Goal: Task Accomplishment & Management: Manage account settings

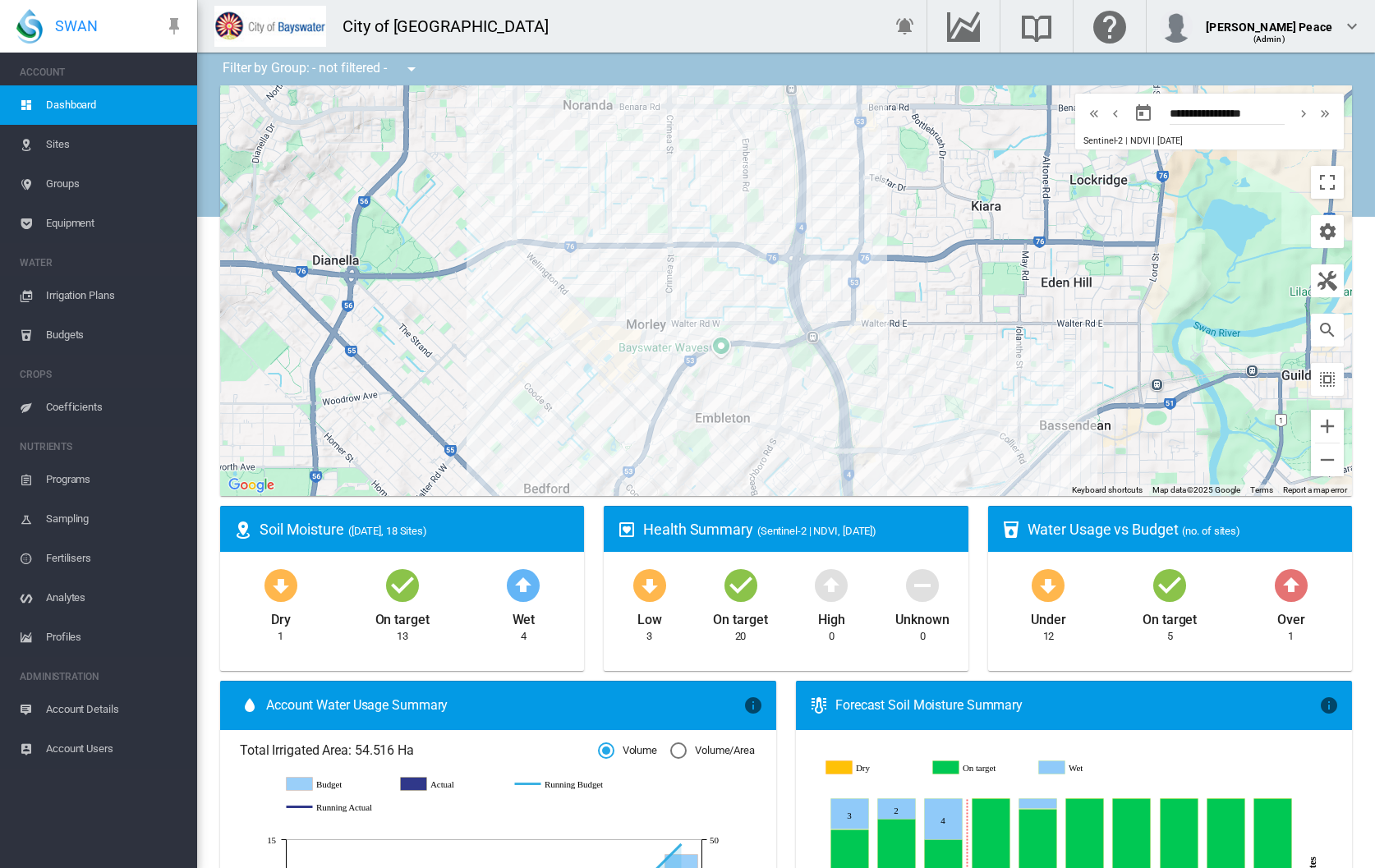
click at [48, 295] on span "Irrigation Plans" at bounding box center [114, 295] width 138 height 40
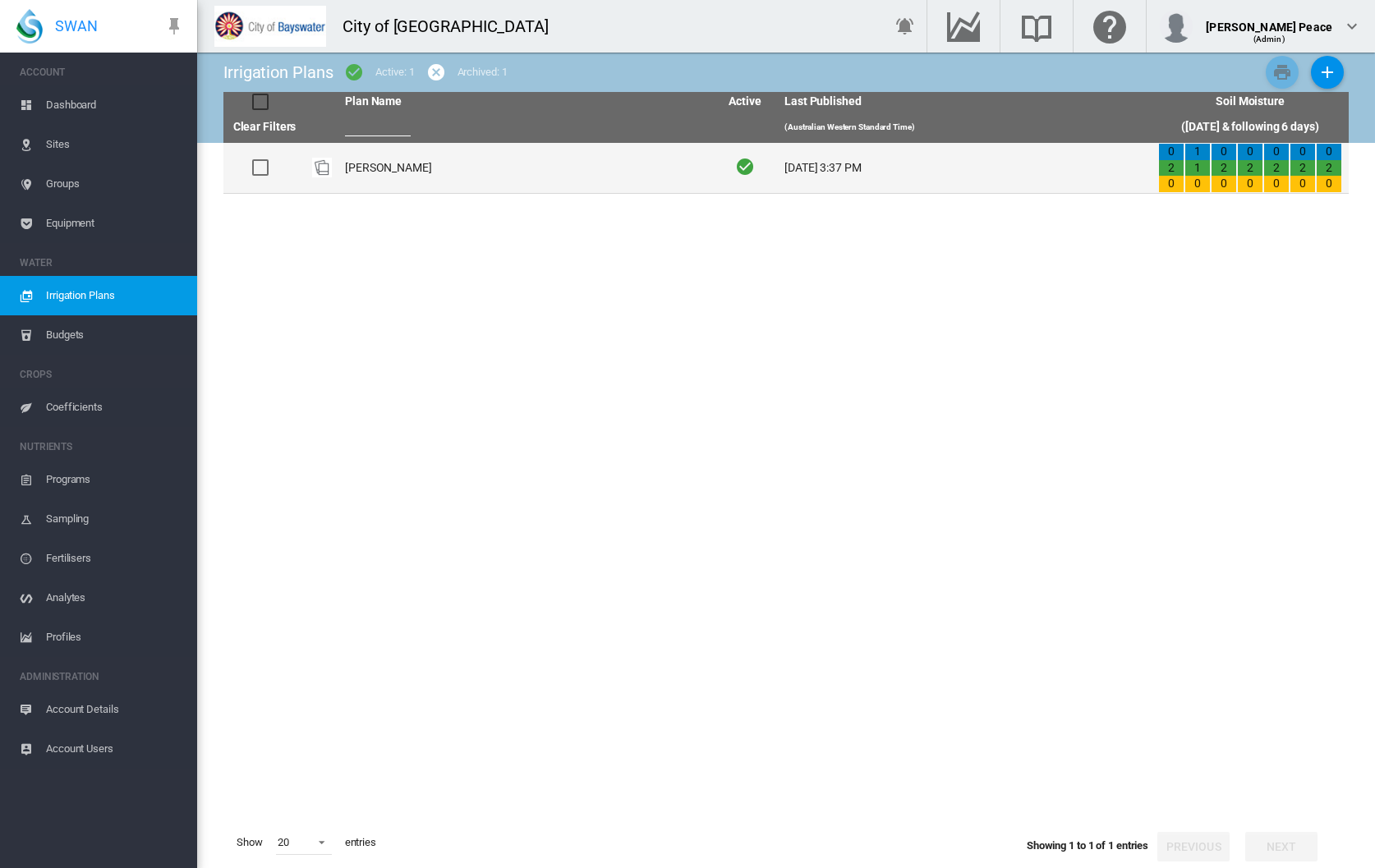
click at [385, 167] on td "[PERSON_NAME]" at bounding box center [525, 167] width 374 height 50
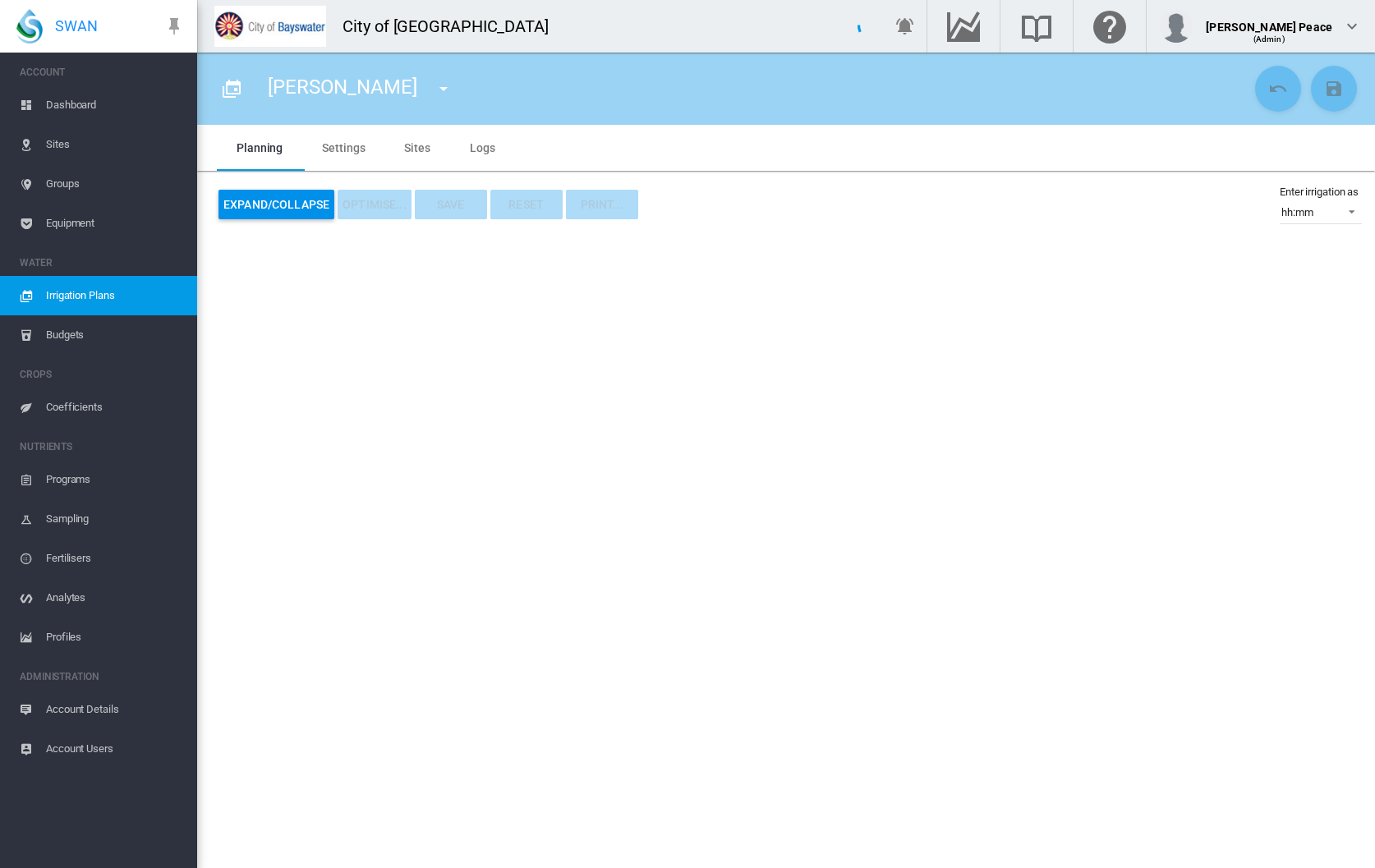
type input "**********"
type input "*"
type input "*****"
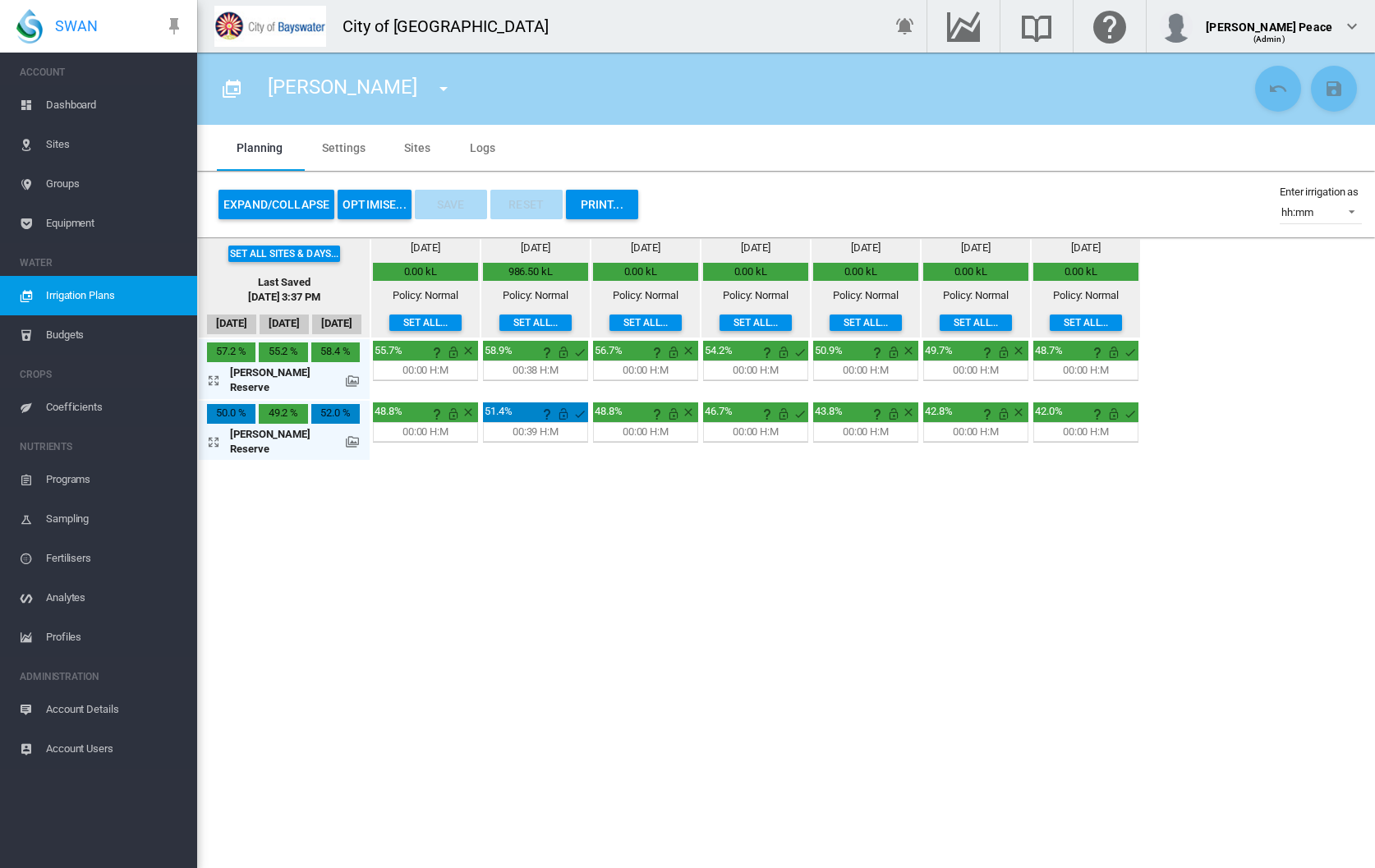
click at [287, 200] on button "Expand/Collapse" at bounding box center [276, 205] width 116 height 30
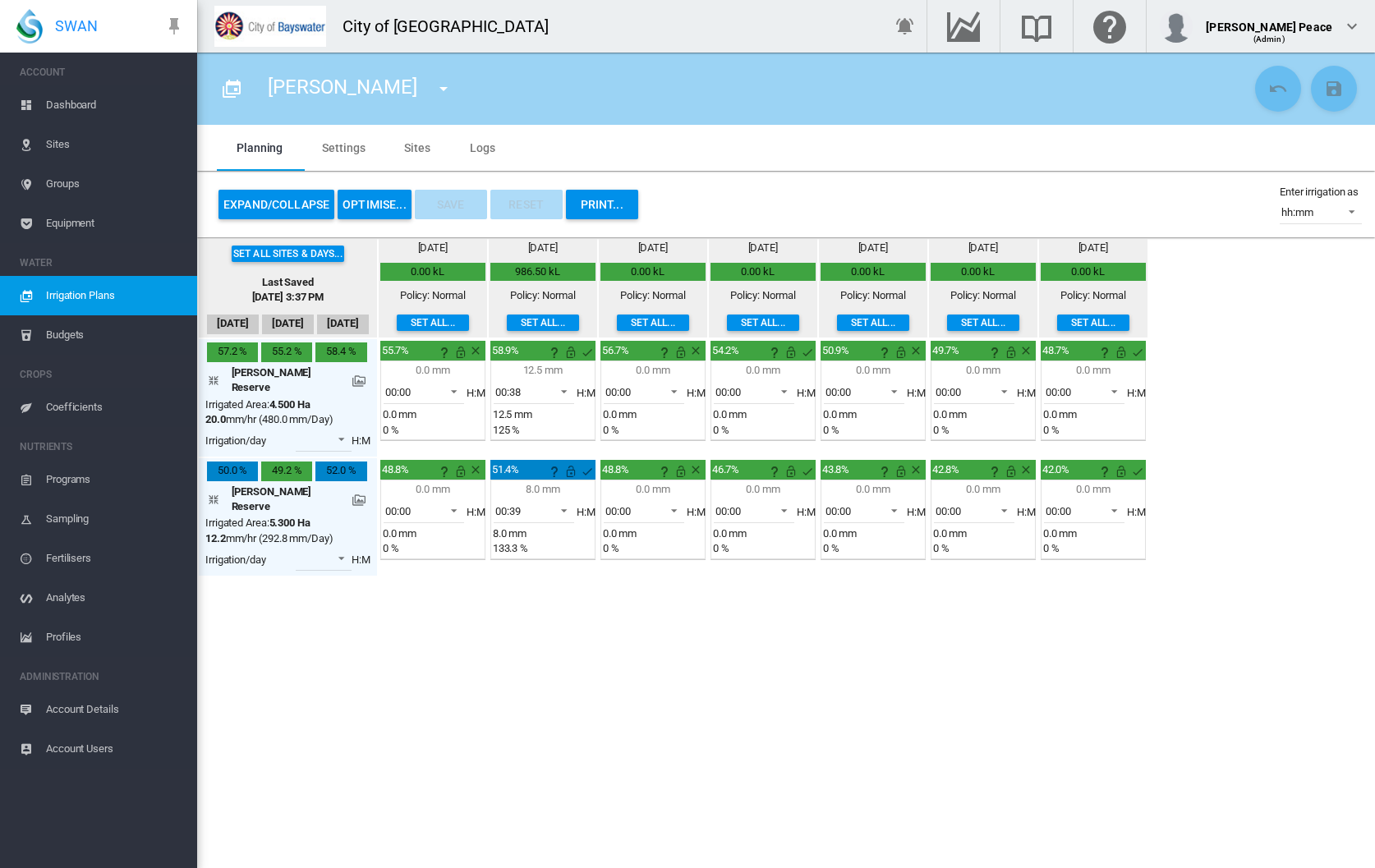
click at [374, 200] on button "OPTIMISE..." at bounding box center [374, 205] width 74 height 30
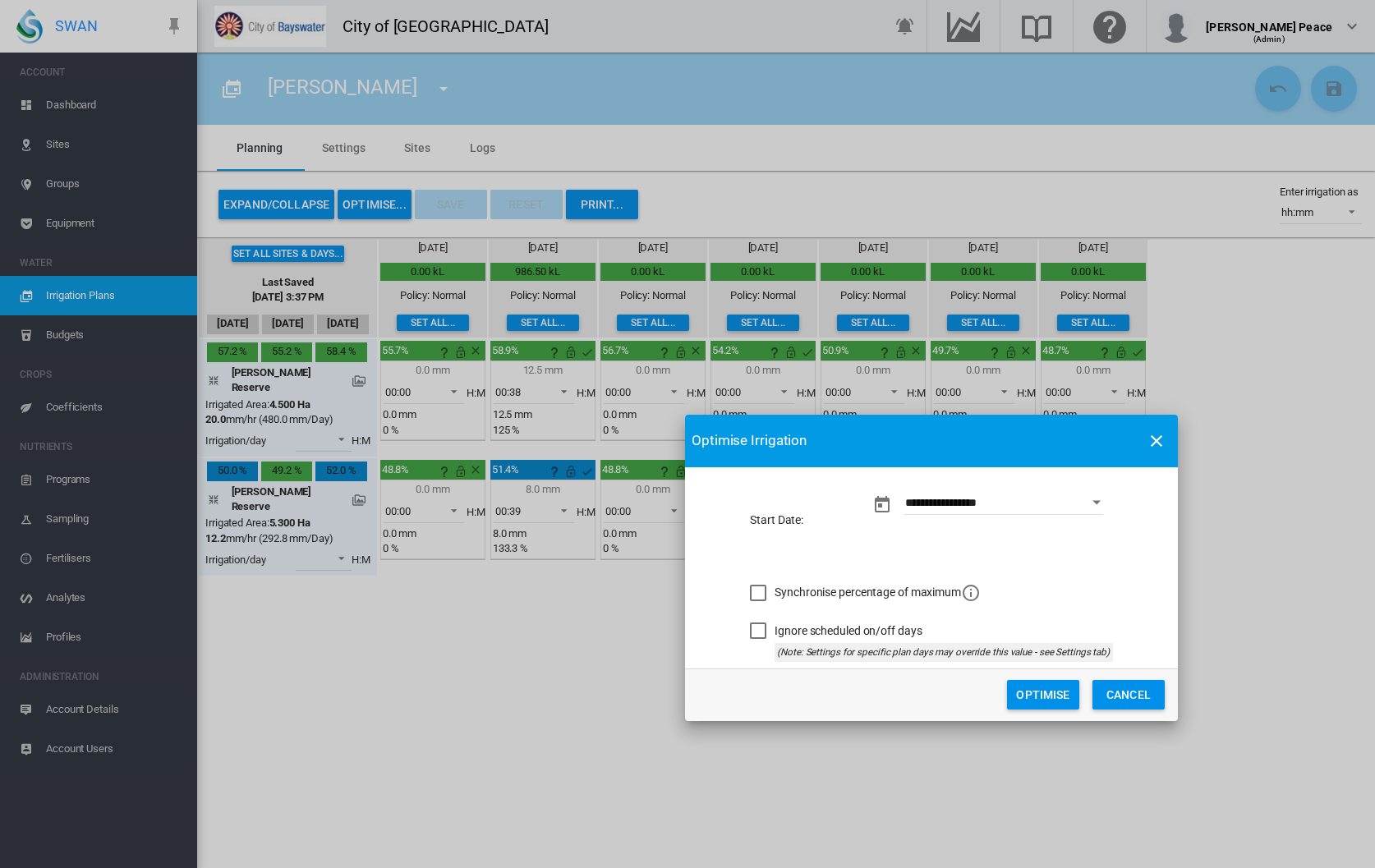
drag, startPoint x: 715, startPoint y: 299, endPoint x: 959, endPoint y: 433, distance: 278.4
click at [959, 433] on md-toolbar "Optimise Irrigation" at bounding box center [931, 441] width 493 height 53
click at [1041, 694] on button "Optimise" at bounding box center [1043, 695] width 72 height 30
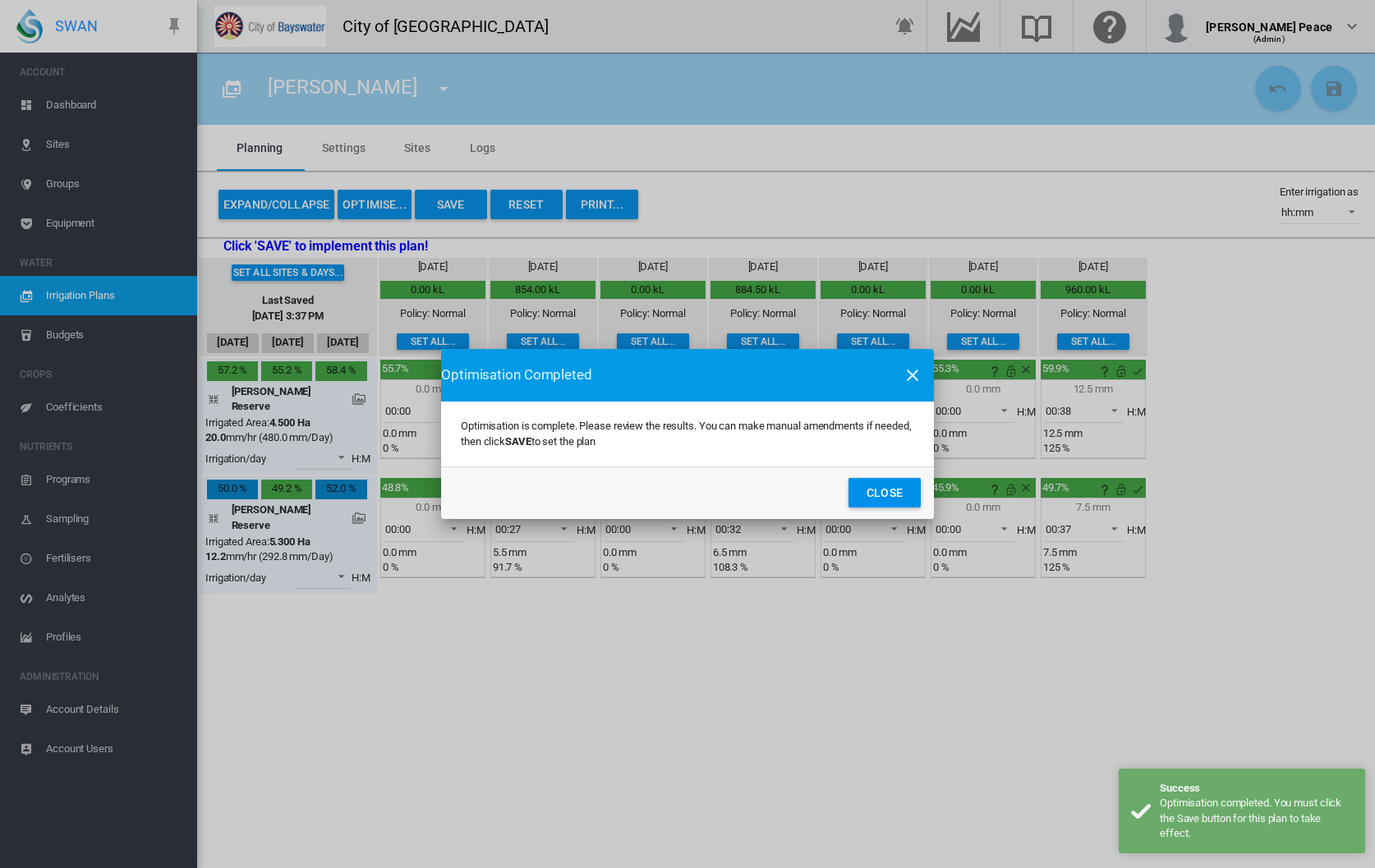
click at [908, 490] on button "Close" at bounding box center [885, 493] width 72 height 30
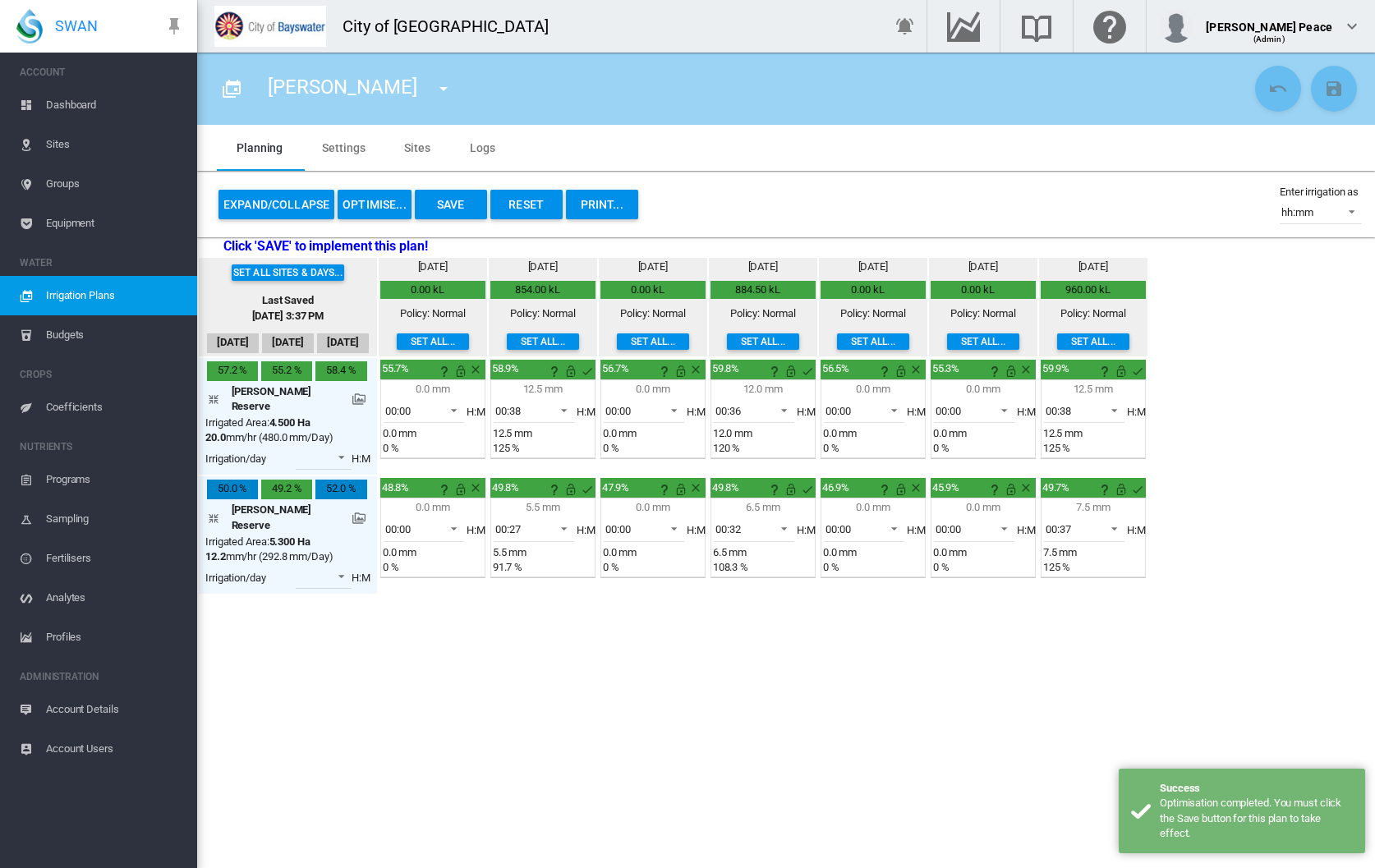
click at [452, 195] on button "Save" at bounding box center [451, 205] width 72 height 30
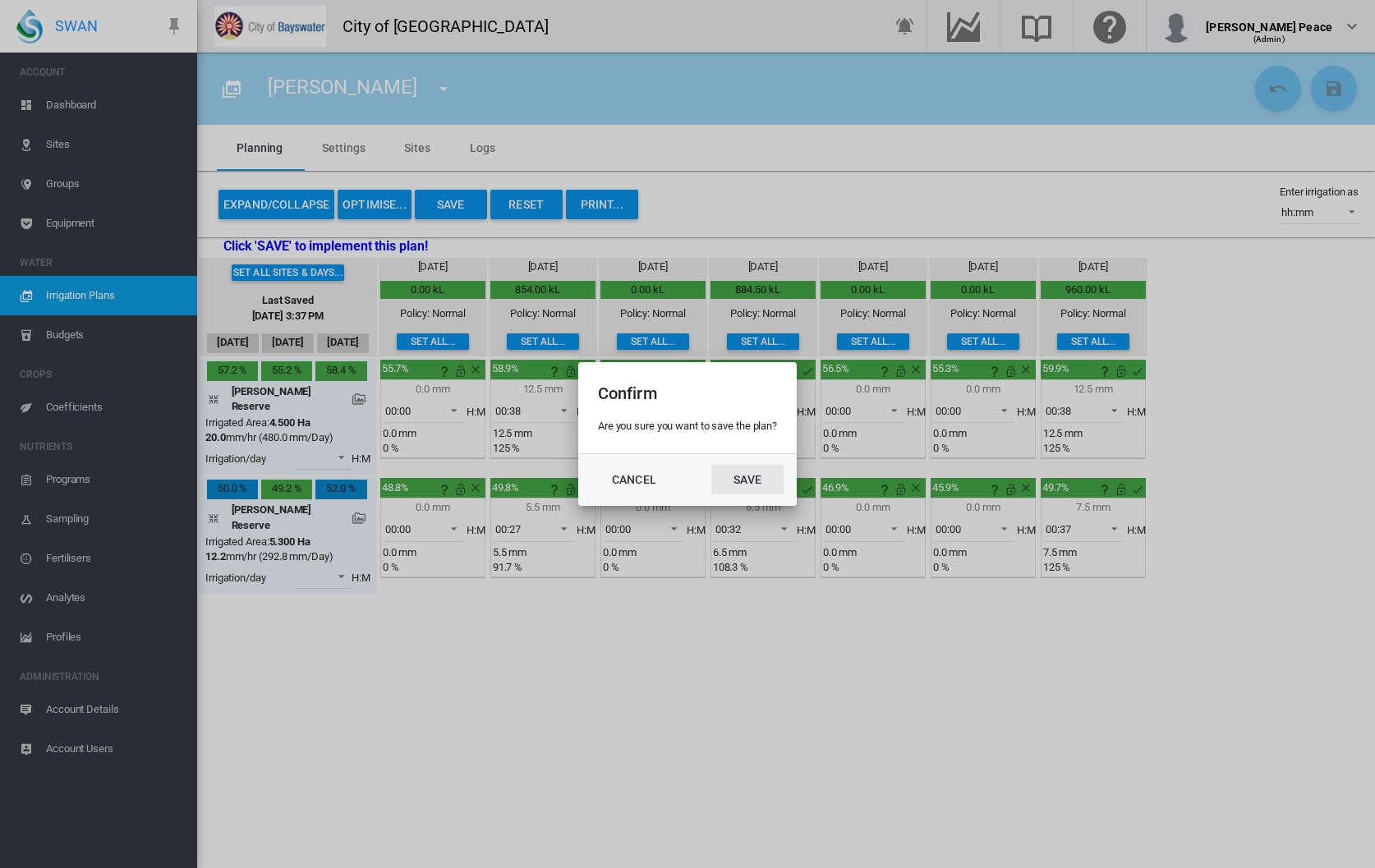
click at [733, 485] on button "Save" at bounding box center [747, 480] width 72 height 30
